Goal: Task Accomplishment & Management: Manage account settings

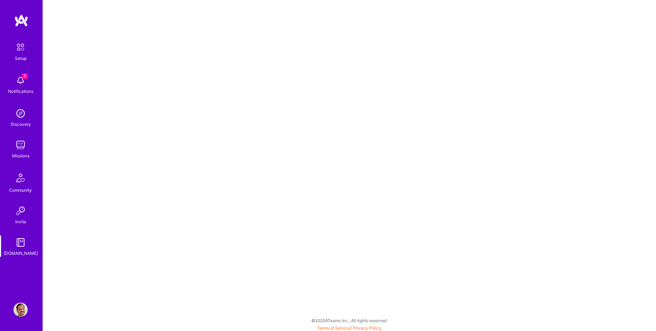
click at [26, 78] on span "1" at bounding box center [25, 76] width 6 height 6
click at [23, 81] on img at bounding box center [20, 80] width 14 height 14
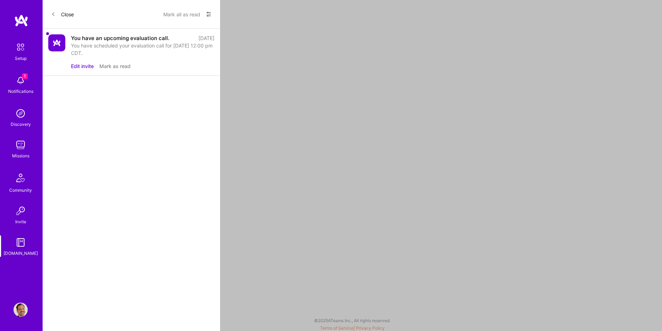
click at [123, 66] on button "Mark as read" at bounding box center [114, 65] width 31 height 7
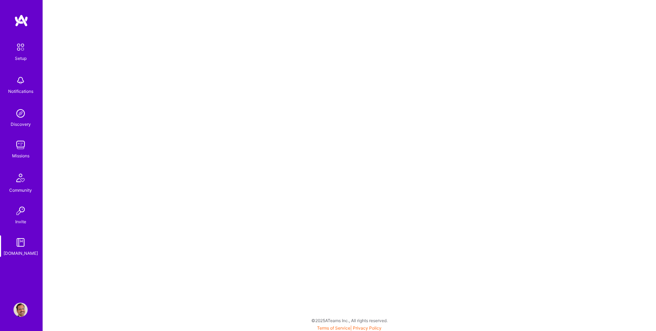
click at [21, 145] on img at bounding box center [20, 145] width 14 height 14
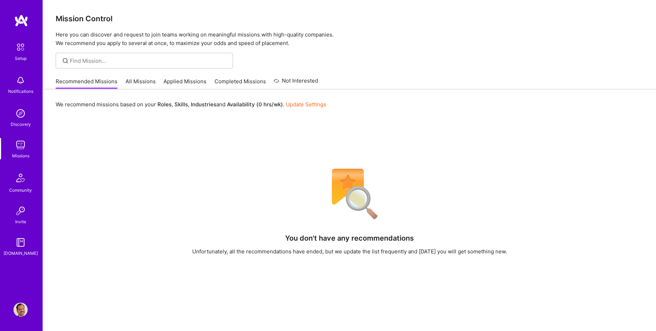
click at [313, 106] on link "Update Settings" at bounding box center [306, 104] width 40 height 7
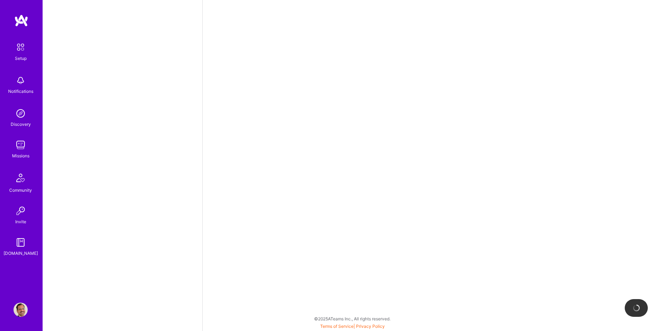
select select "US"
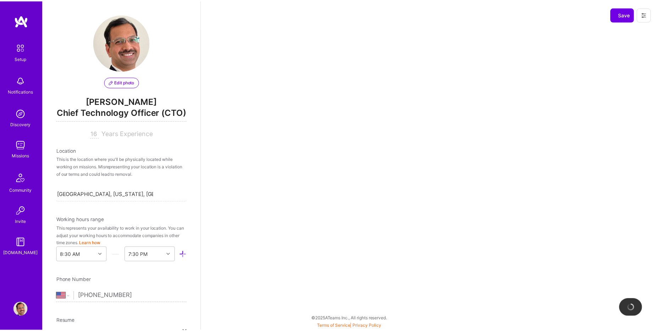
scroll to position [254, 0]
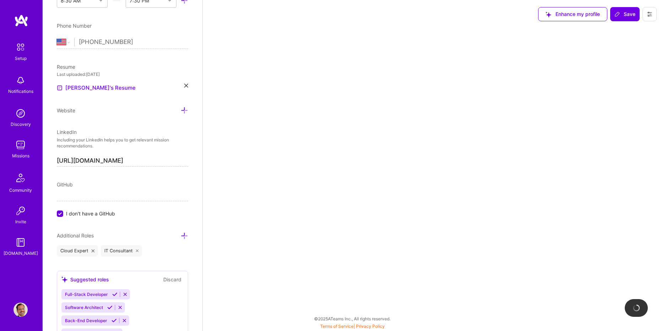
select select "Right Now"
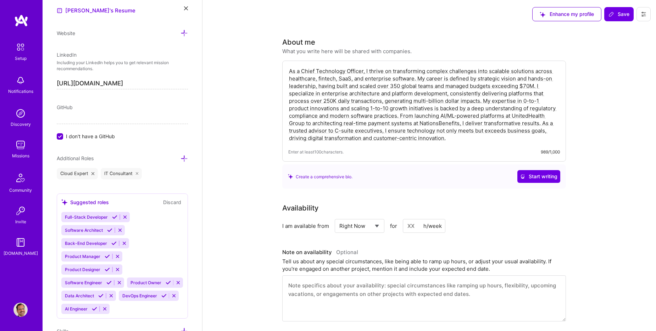
scroll to position [0, 0]
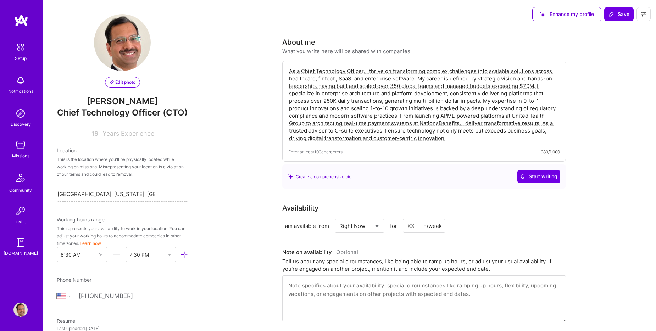
click at [410, 229] on input at bounding box center [424, 226] width 43 height 14
type input "40"
click at [622, 13] on span "Save" at bounding box center [619, 14] width 21 height 7
